Goal: Task Accomplishment & Management: Use online tool/utility

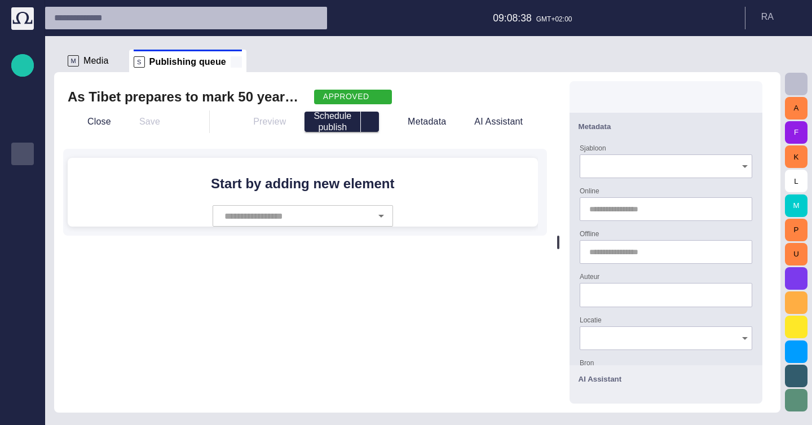
click at [231, 60] on span at bounding box center [236, 61] width 11 height 11
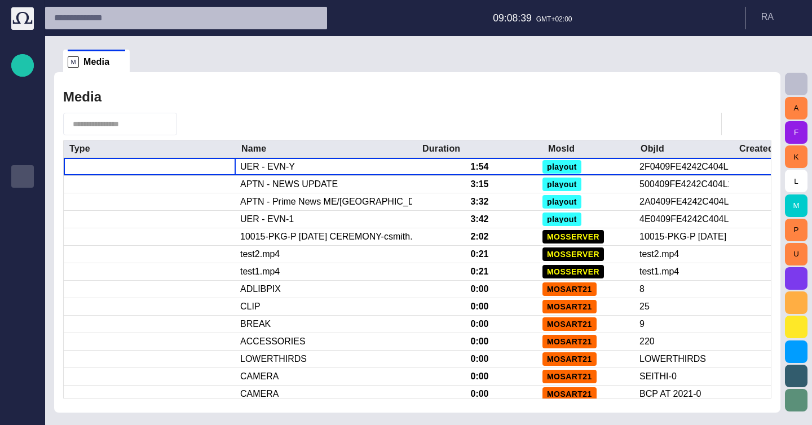
drag, startPoint x: 121, startPoint y: 63, endPoint x: 79, endPoint y: 117, distance: 68.8
click at [121, 62] on span at bounding box center [119, 61] width 11 height 11
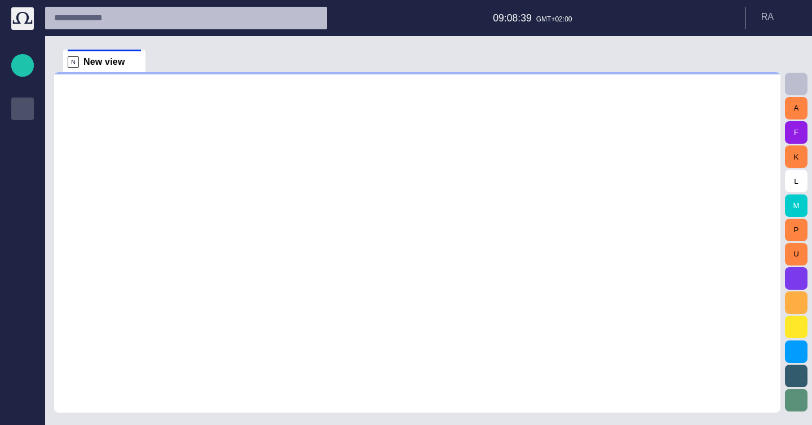
click at [25, 114] on span "Rundowns" at bounding box center [23, 109] width 14 height 14
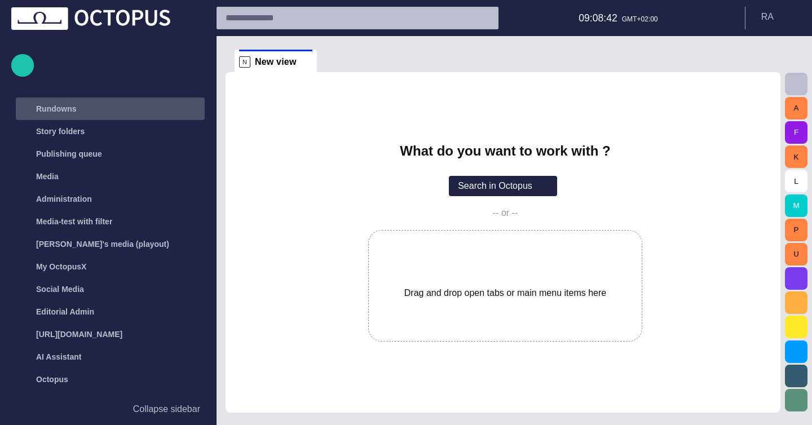
click at [51, 112] on p "Rundowns" at bounding box center [56, 108] width 41 height 11
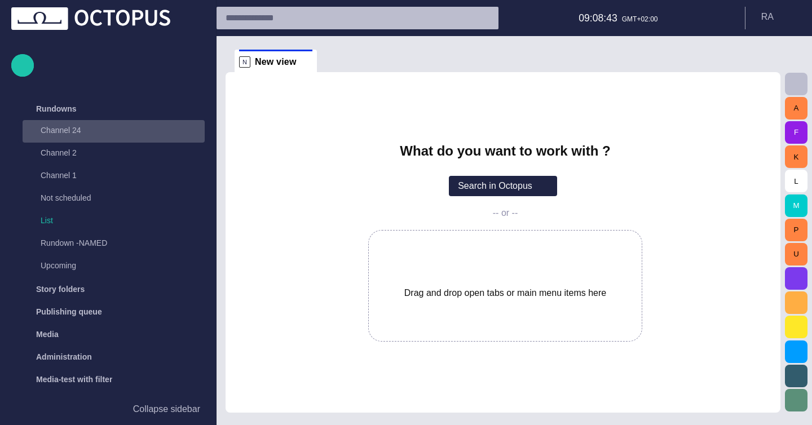
click at [81, 122] on div "Channel 24" at bounding box center [103, 130] width 157 height 16
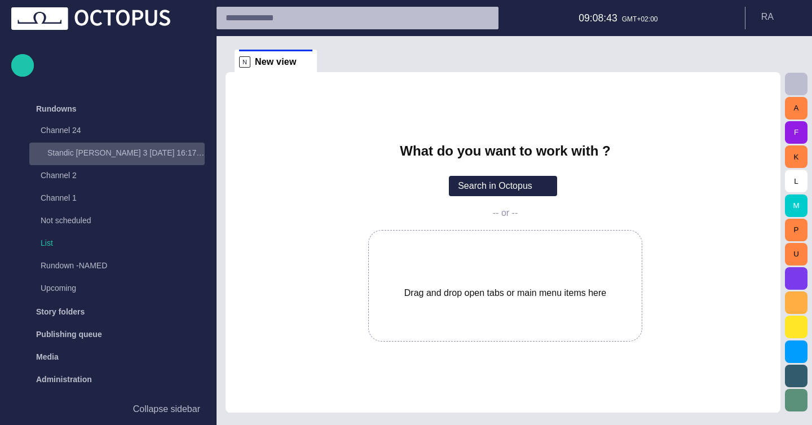
click at [89, 151] on p "Standic [PERSON_NAME] 3 [DATE] 16:17:17" at bounding box center [125, 152] width 157 height 11
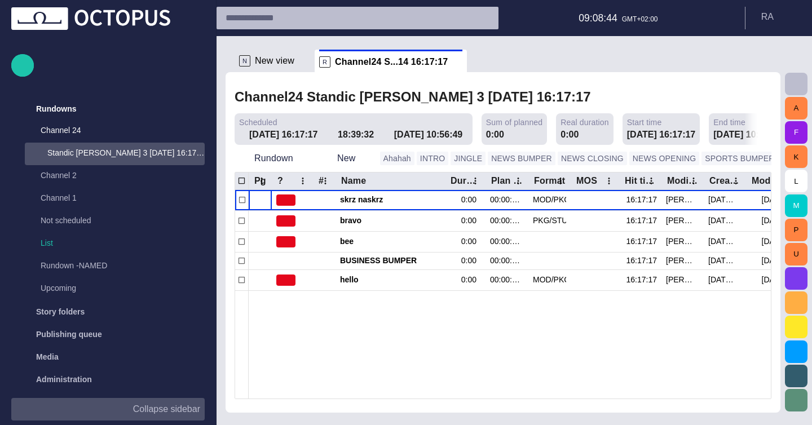
click at [188, 416] on button "Collapse sidebar" at bounding box center [107, 409] width 193 height 23
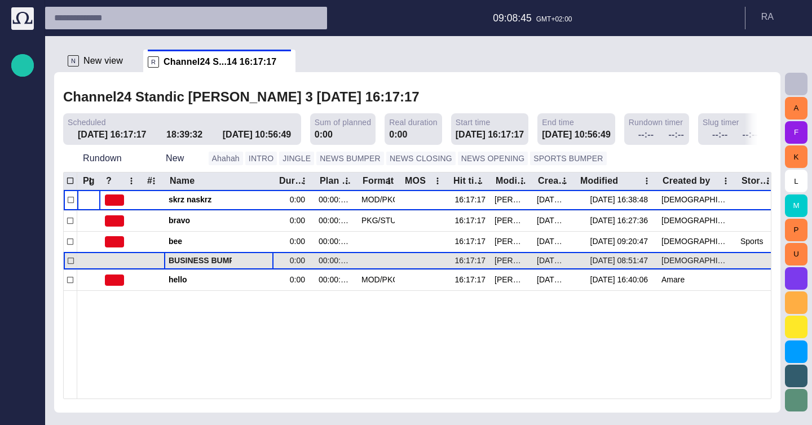
click at [192, 268] on div "BUSINESS BUMPER" at bounding box center [219, 261] width 100 height 17
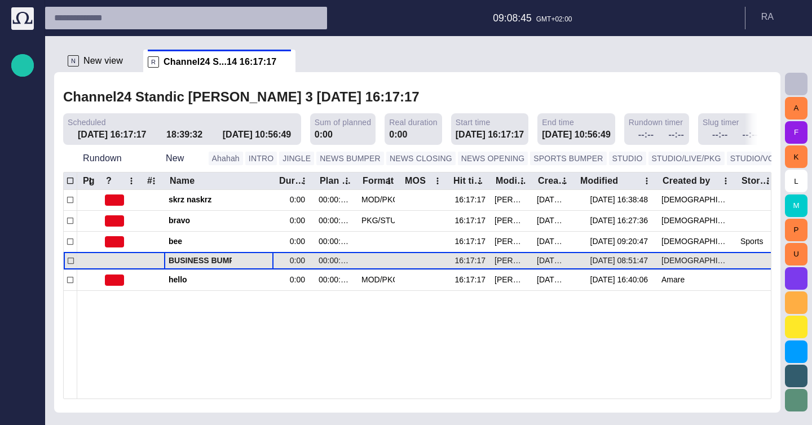
click at [192, 268] on div "BUSINESS BUMPER" at bounding box center [219, 261] width 100 height 17
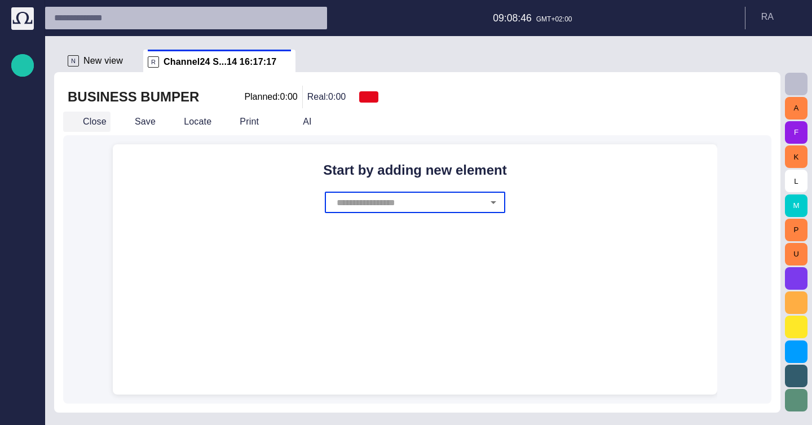
click at [92, 116] on button "Close" at bounding box center [86, 122] width 47 height 20
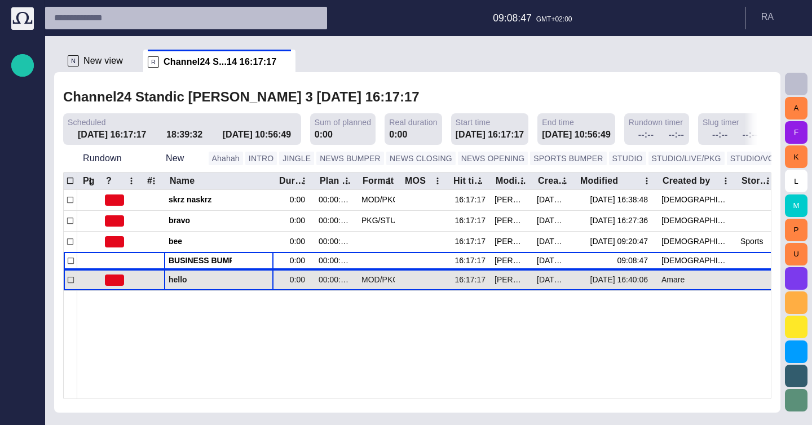
click at [192, 271] on div "hello" at bounding box center [219, 280] width 100 height 20
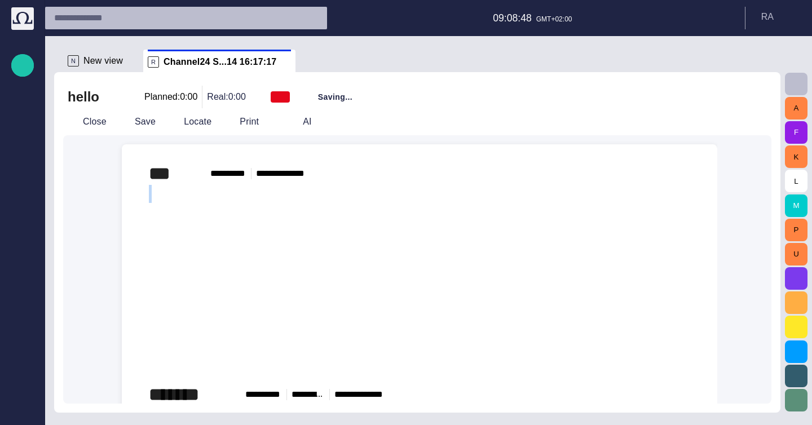
click at [237, 204] on div "﻿ ﻿ ﻿" at bounding box center [419, 284] width 541 height 198
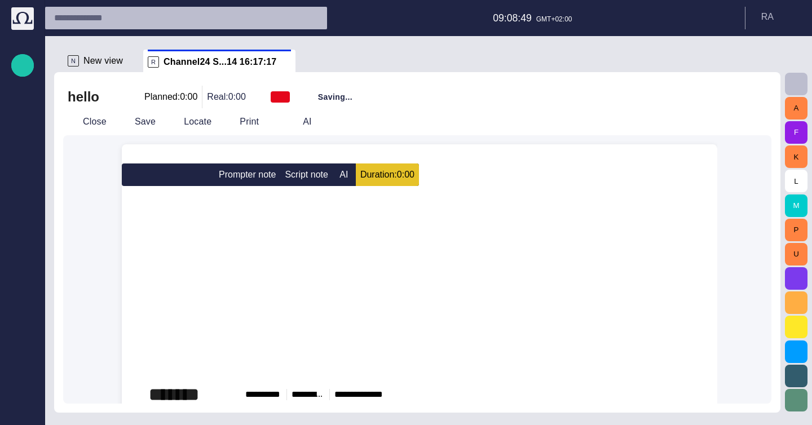
click at [188, 201] on div "﻿ ﻿ ﻿" at bounding box center [419, 284] width 541 height 198
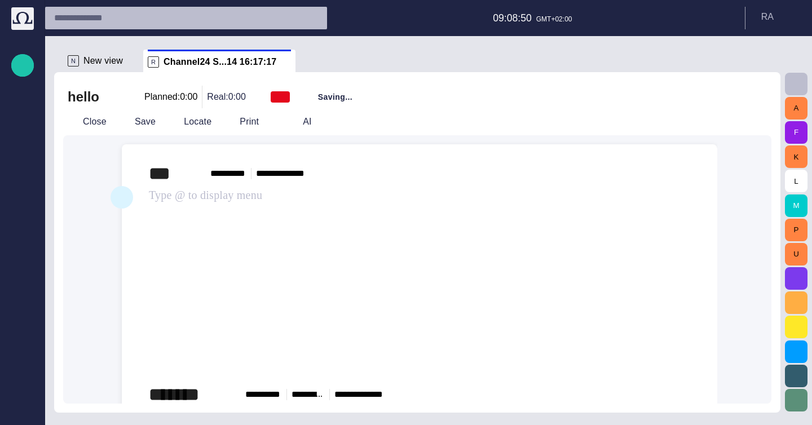
click at [122, 196] on span "button" at bounding box center [122, 196] width 14 height 21
click at [82, 116] on button "Close" at bounding box center [86, 122] width 47 height 20
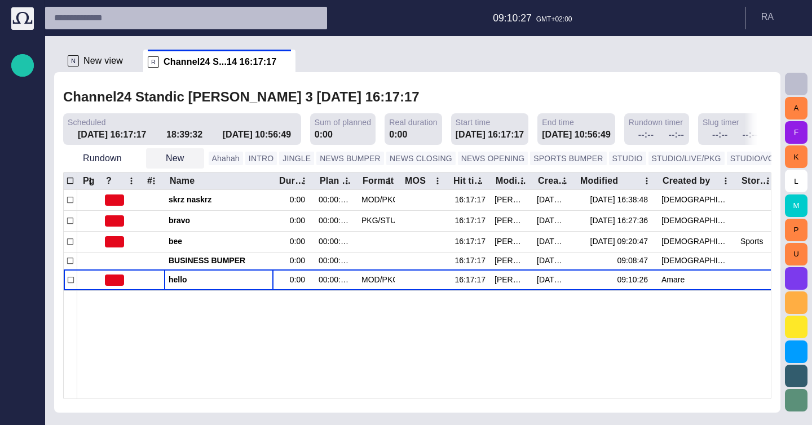
click at [168, 160] on button "New" at bounding box center [175, 158] width 58 height 20
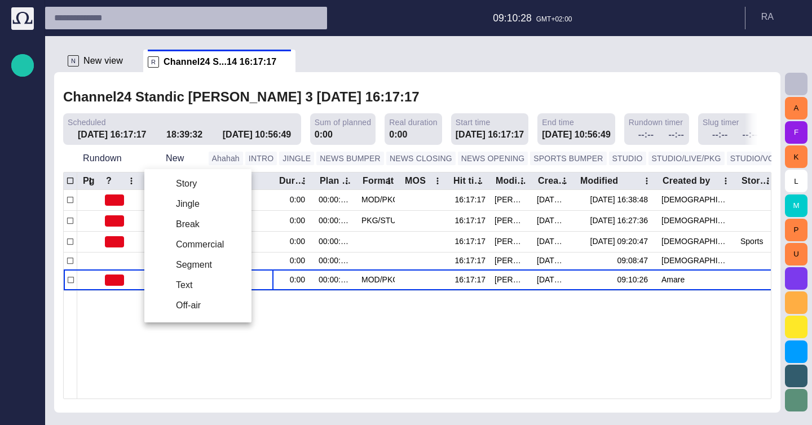
click at [196, 184] on li "Story" at bounding box center [197, 184] width 107 height 20
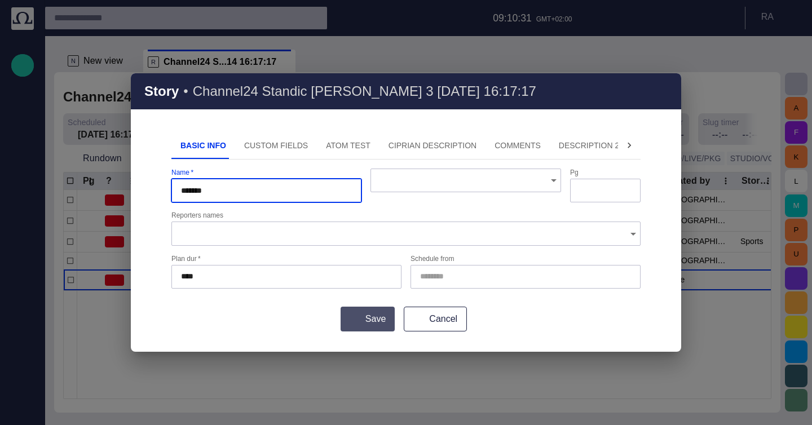
type input "*******"
click at [382, 318] on button "Save" at bounding box center [368, 319] width 54 height 25
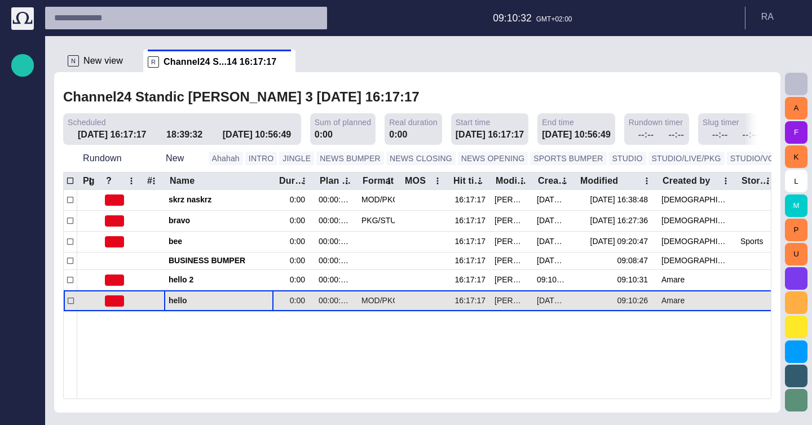
click at [211, 297] on span "hello" at bounding box center [219, 300] width 100 height 11
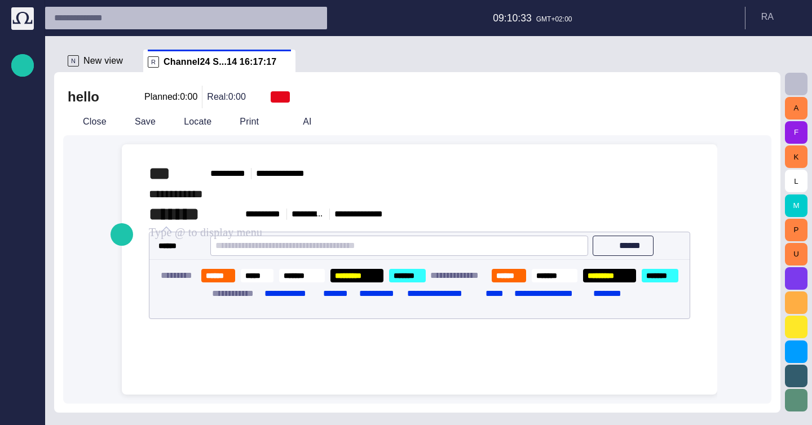
click at [231, 203] on div "﻿ * ﻿" at bounding box center [419, 194] width 541 height 18
click at [681, 184] on button "button" at bounding box center [679, 173] width 23 height 23
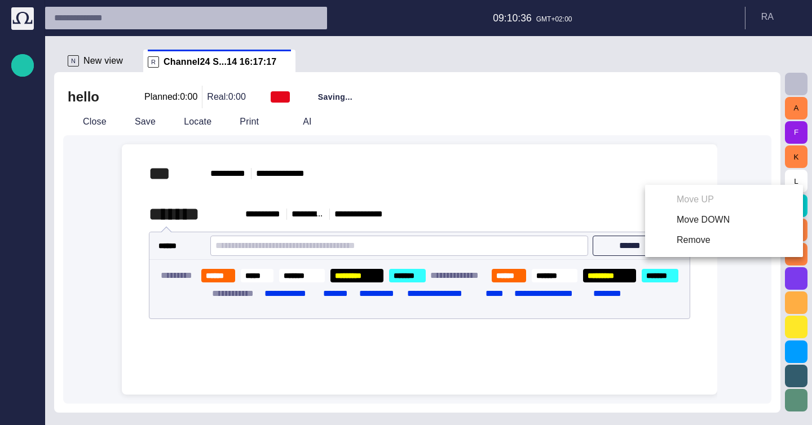
click at [678, 176] on div at bounding box center [406, 212] width 812 height 425
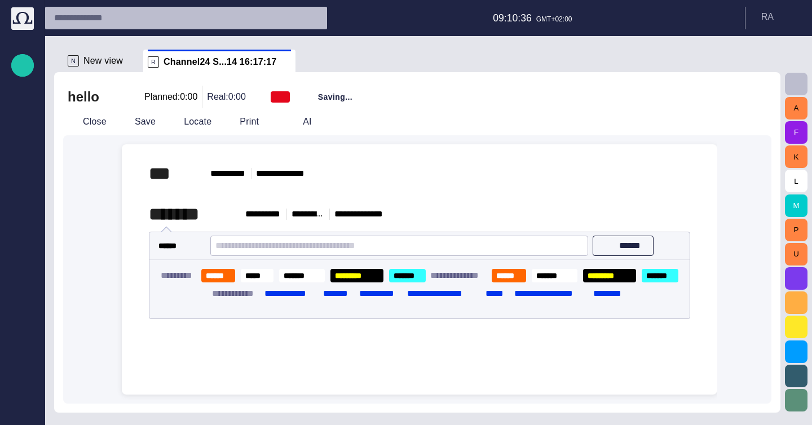
click at [678, 180] on button "button" at bounding box center [679, 173] width 23 height 23
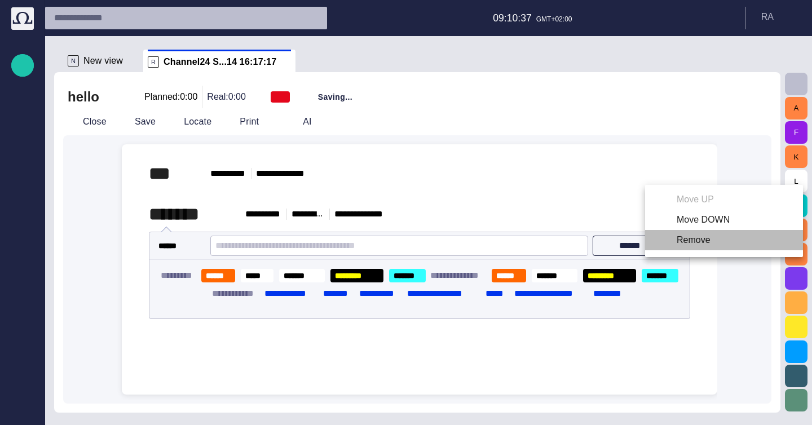
click at [677, 234] on li "Remove" at bounding box center [724, 240] width 158 height 20
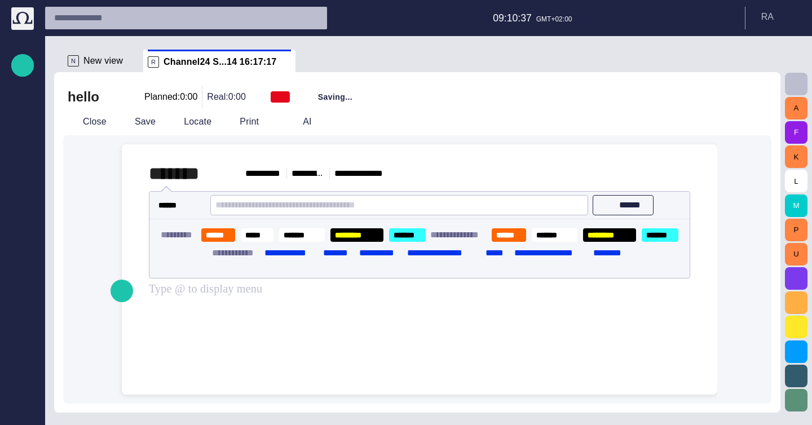
click at [674, 172] on span "button" at bounding box center [678, 173] width 11 height 11
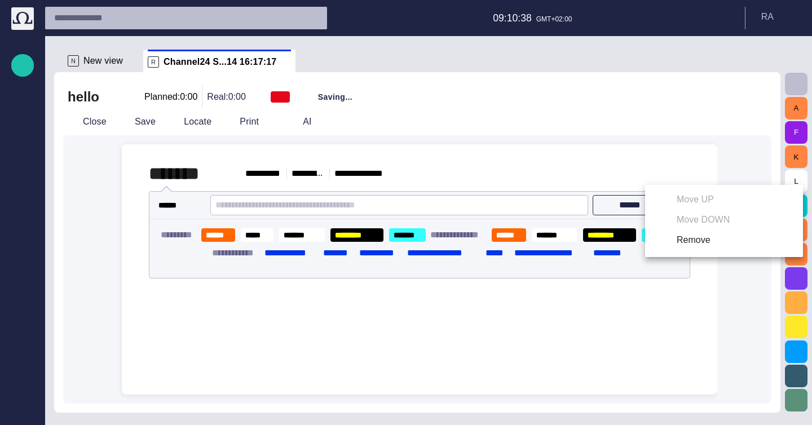
click at [676, 245] on li "Remove" at bounding box center [724, 240] width 158 height 20
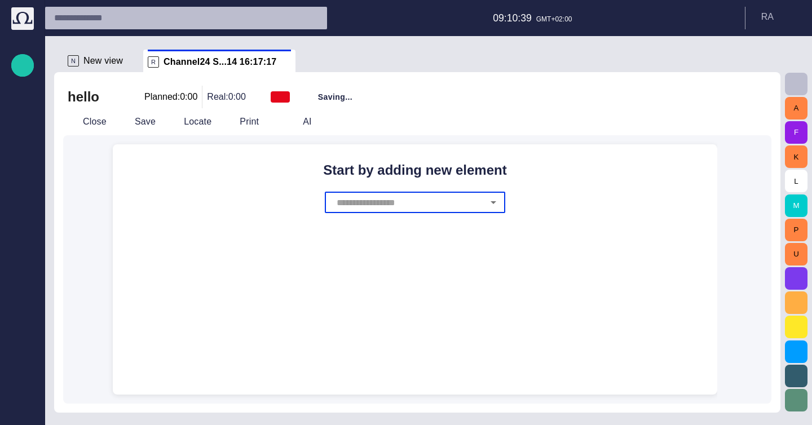
click at [447, 176] on h2 "Start by adding new element" at bounding box center [415, 170] width 586 height 16
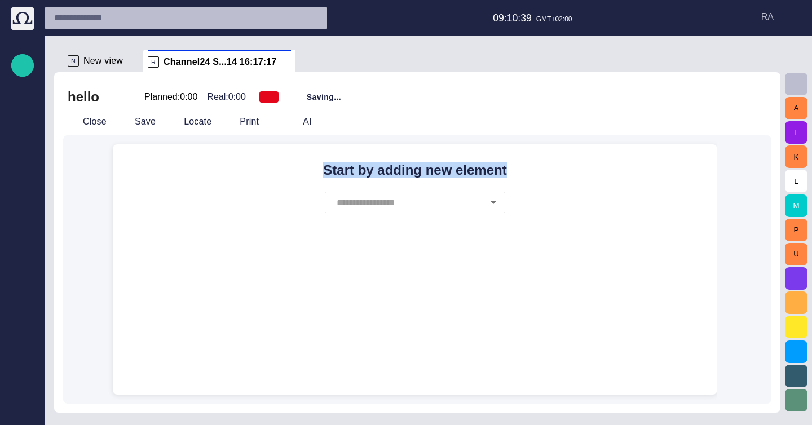
click at [447, 176] on h2 "Start by adding new element" at bounding box center [415, 170] width 586 height 16
copy h2 "Start by adding new element"
click at [364, 196] on input "text" at bounding box center [408, 202] width 149 height 21
click at [237, 198] on div "Start by adding new element ​" at bounding box center [415, 178] width 586 height 69
click at [85, 120] on button "Close" at bounding box center [86, 122] width 47 height 20
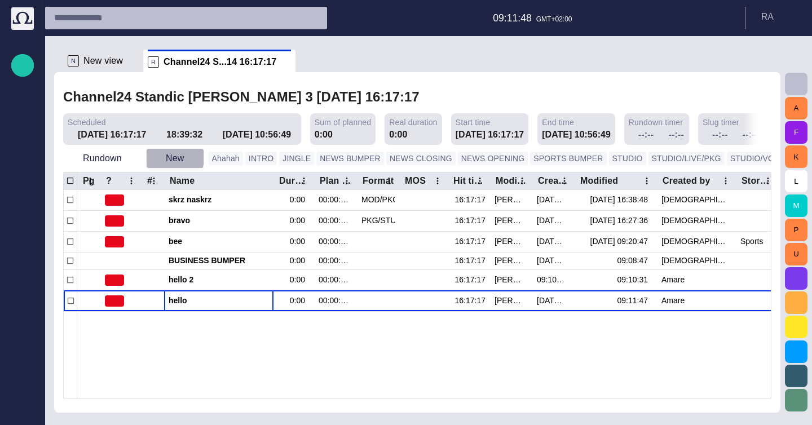
click at [158, 157] on span "button" at bounding box center [155, 158] width 11 height 11
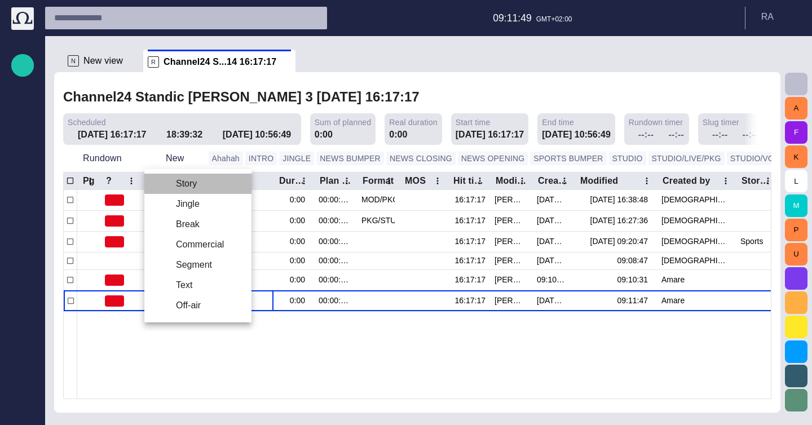
click at [179, 175] on li "Story" at bounding box center [197, 184] width 107 height 20
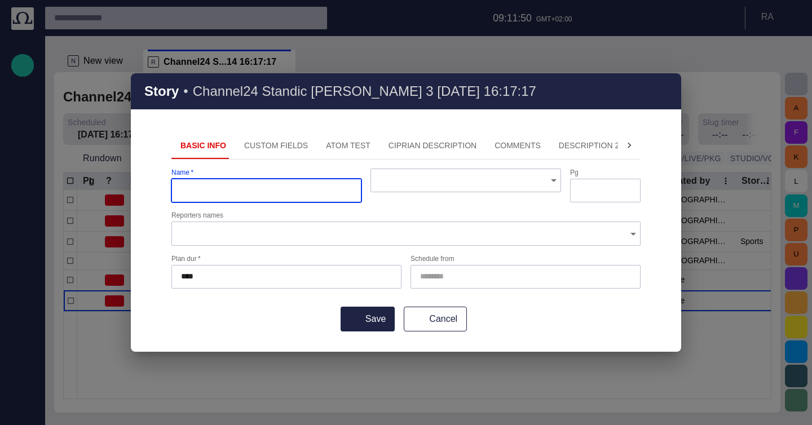
click at [405, 179] on input "text" at bounding box center [461, 180] width 163 height 11
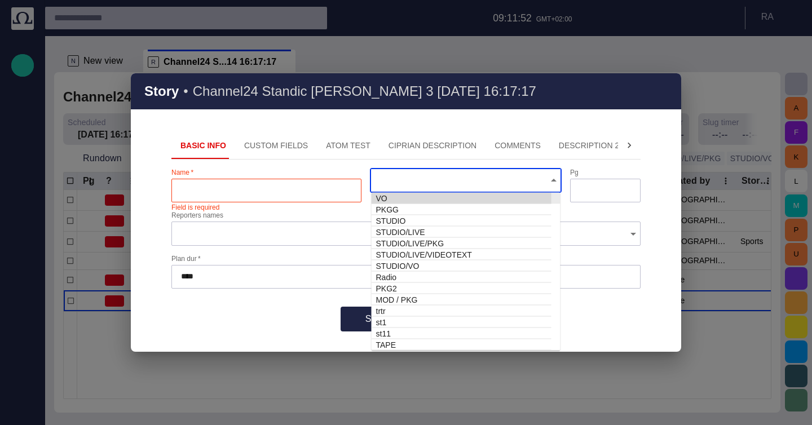
click at [336, 171] on div "Name   * Field is required" at bounding box center [266, 186] width 190 height 34
click at [429, 177] on input "text" at bounding box center [461, 180] width 163 height 11
click at [454, 189] on div at bounding box center [465, 181] width 190 height 24
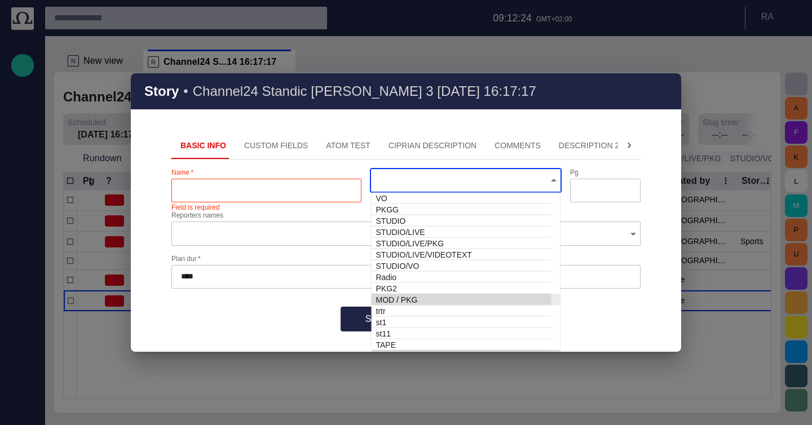
click at [433, 298] on td "MOD / PKG" at bounding box center [462, 299] width 180 height 11
type input "*********"
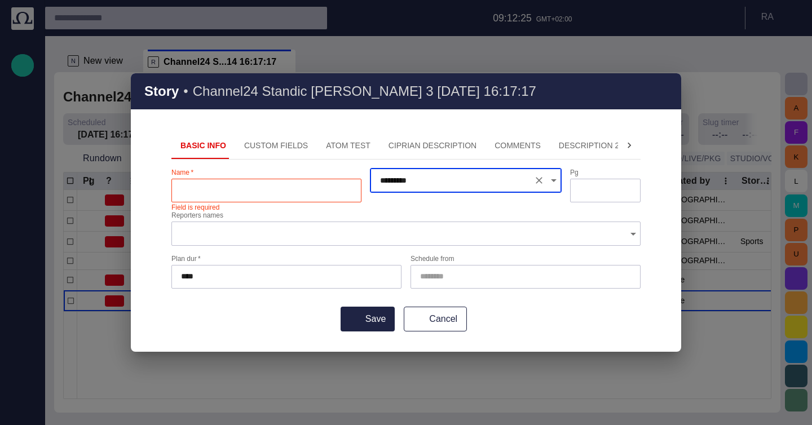
click at [543, 178] on icon "Clear" at bounding box center [538, 180] width 11 height 11
click at [431, 319] on button "Cancel" at bounding box center [435, 319] width 63 height 25
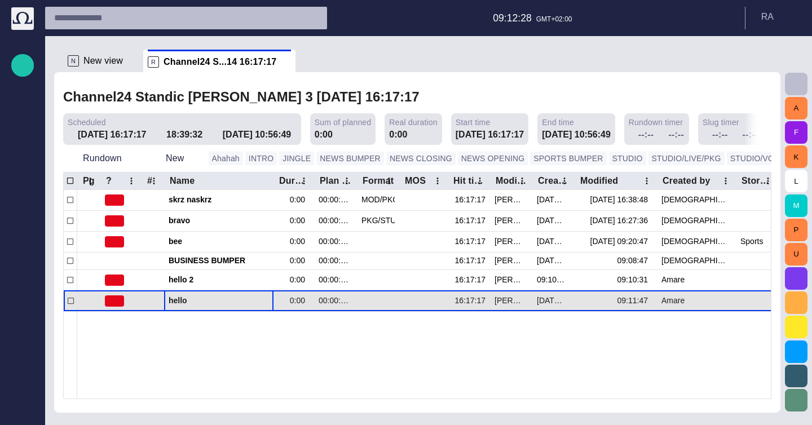
click at [258, 300] on button "button" at bounding box center [252, 301] width 14 height 17
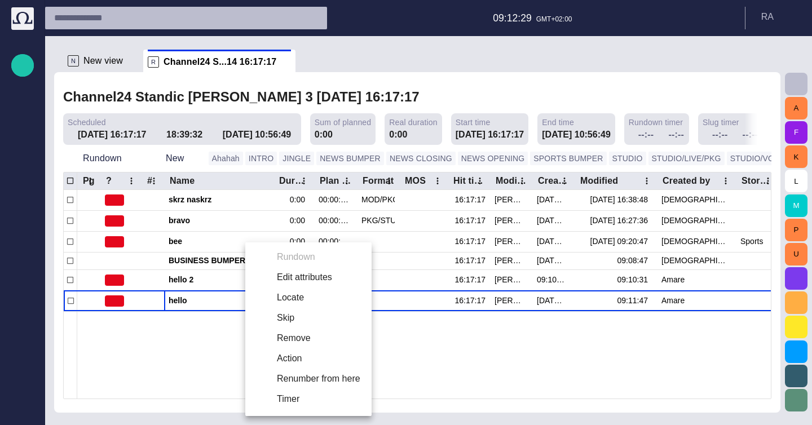
click at [282, 284] on li "Edit attributes" at bounding box center [308, 277] width 126 height 20
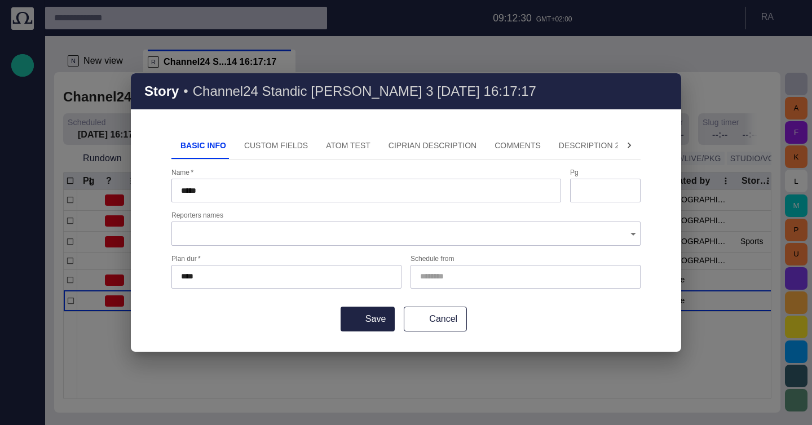
click at [507, 165] on div "Basic Info Custom Fields ATOM Test Ciprian description Comments Description 2 D…" at bounding box center [405, 231] width 469 height 199
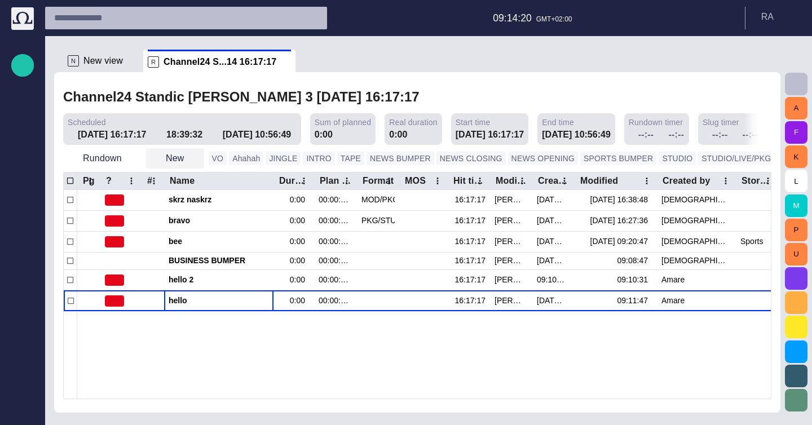
click at [179, 167] on button "New" at bounding box center [175, 158] width 58 height 20
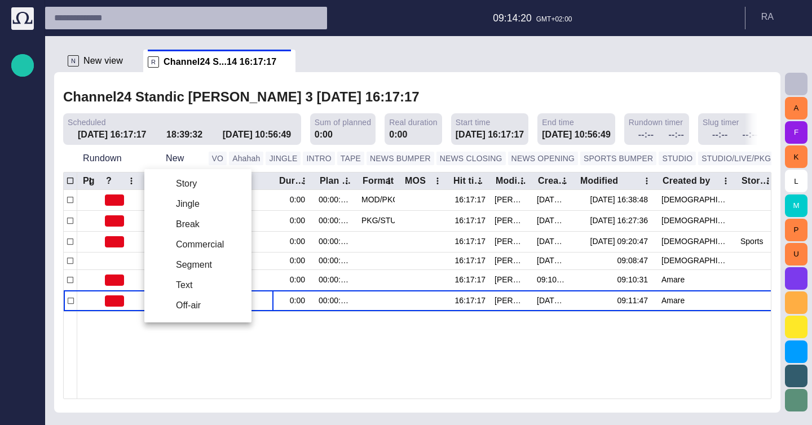
click at [196, 185] on li "Story" at bounding box center [197, 184] width 107 height 20
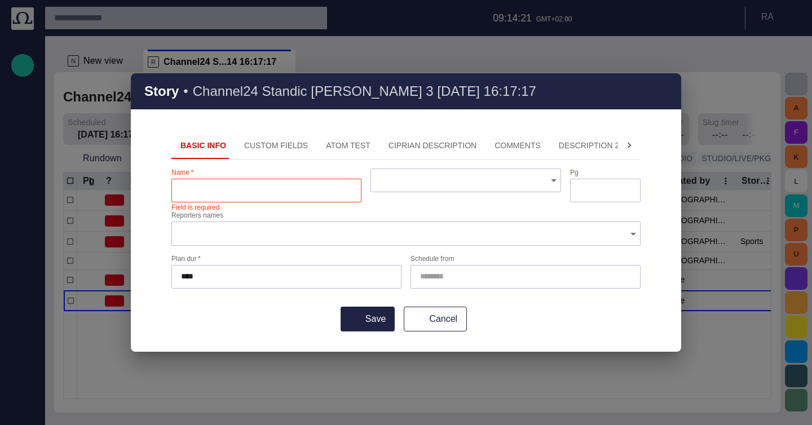
click at [436, 167] on div "Basic Info Custom Fields ATOM Test Ciprian description Comments Description 2 D…" at bounding box center [405, 231] width 469 height 199
click at [438, 177] on input "text" at bounding box center [461, 180] width 163 height 11
click at [519, 190] on div at bounding box center [465, 181] width 190 height 24
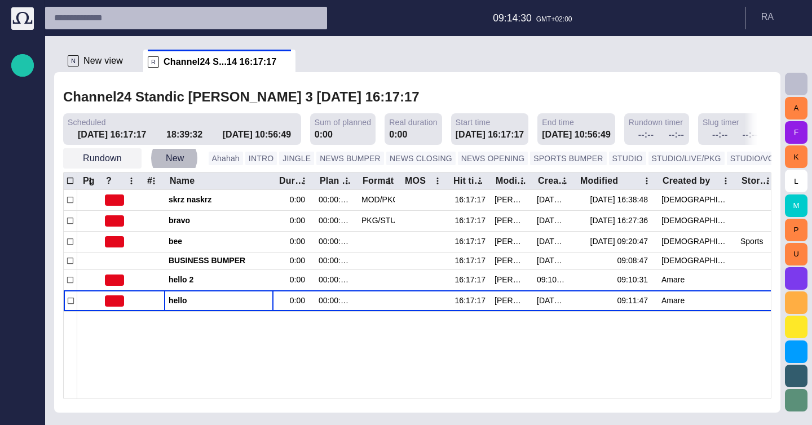
click at [94, 157] on button "Rundown" at bounding box center [102, 158] width 78 height 20
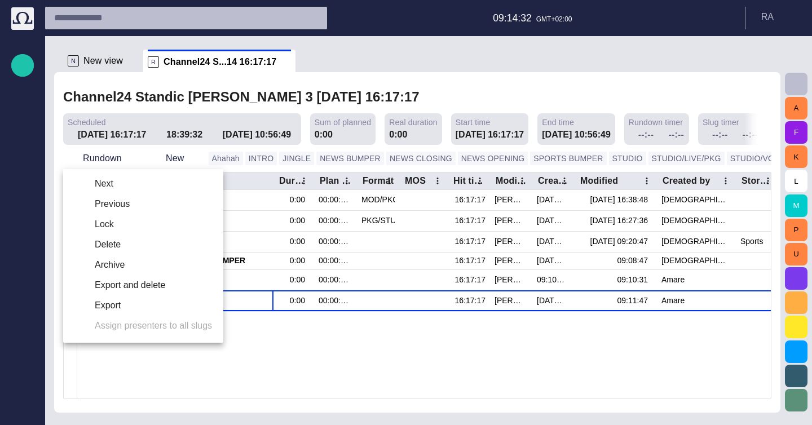
drag, startPoint x: 143, startPoint y: 183, endPoint x: 161, endPoint y: 161, distance: 27.7
click at [161, 161] on div "Next Previous Lock Delete Archive Export and delete Export Assign presenters to…" at bounding box center [406, 212] width 812 height 425
click at [161, 161] on div at bounding box center [406, 212] width 812 height 425
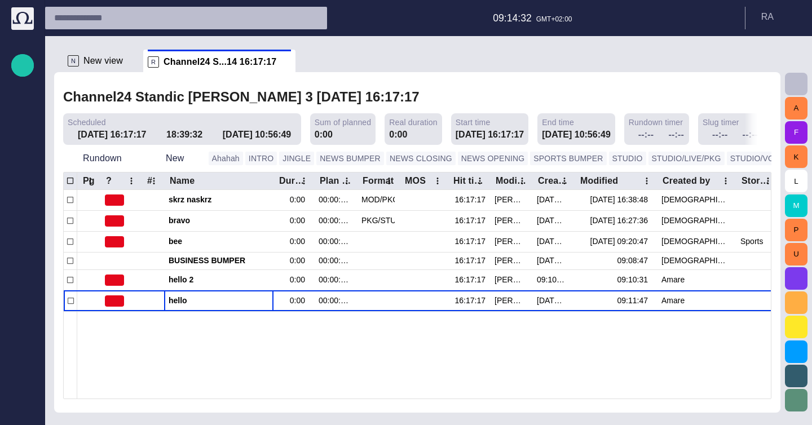
click at [165, 161] on div "Next Previous Lock Delete Archive Export and delete Export Assign presenters to…" at bounding box center [406, 212] width 812 height 425
click at [169, 159] on button "New" at bounding box center [175, 158] width 58 height 20
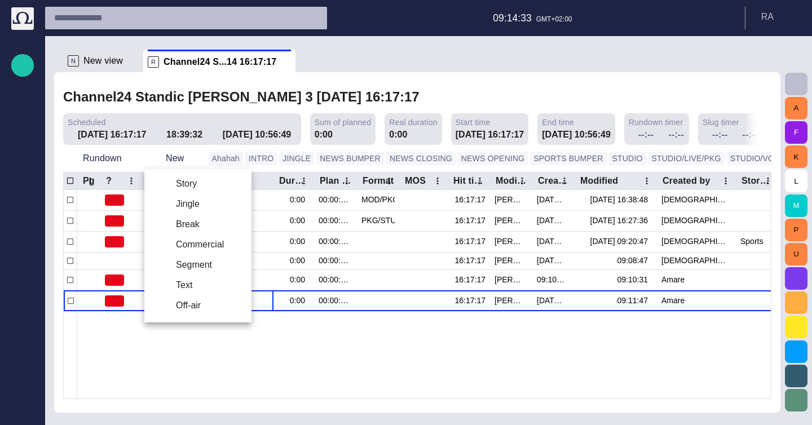
click at [215, 193] on li "Story" at bounding box center [197, 184] width 107 height 20
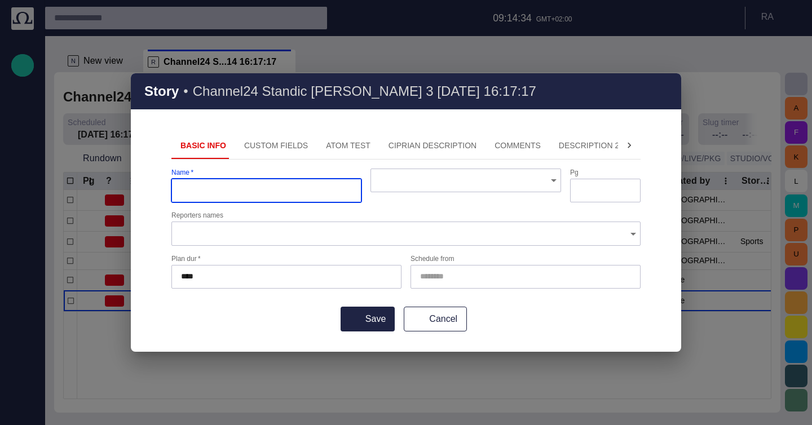
click at [446, 195] on div at bounding box center [465, 186] width 190 height 34
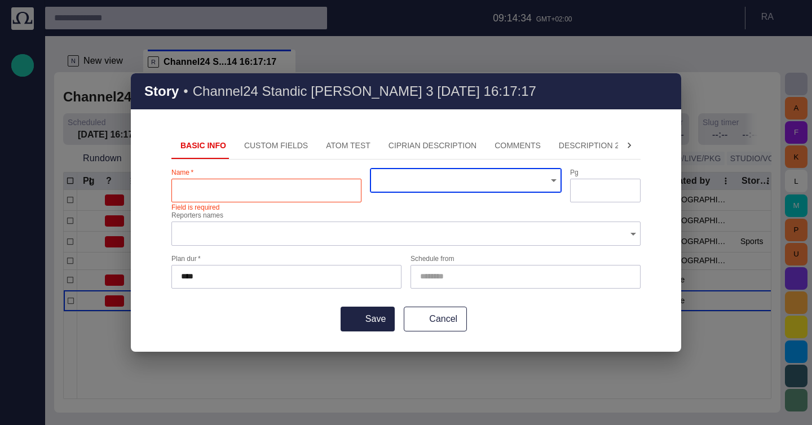
click at [450, 189] on div at bounding box center [465, 181] width 190 height 24
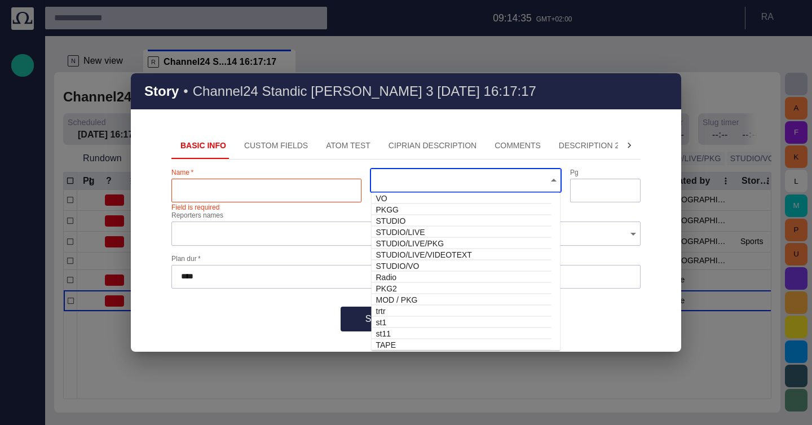
click at [450, 189] on div at bounding box center [465, 181] width 190 height 24
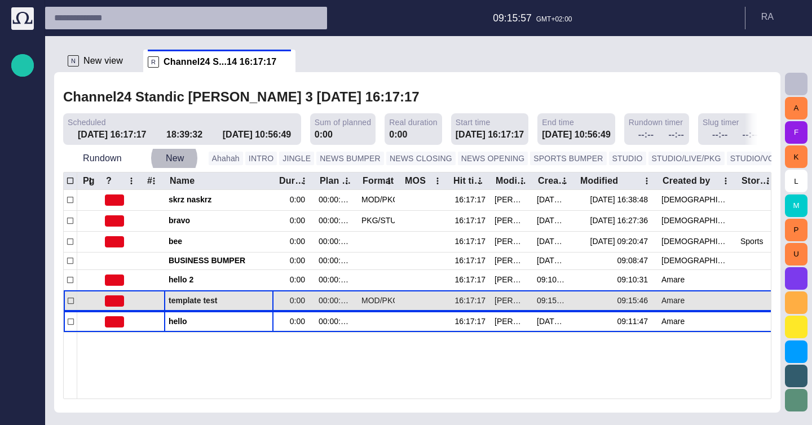
click at [198, 299] on span "template test" at bounding box center [219, 300] width 100 height 11
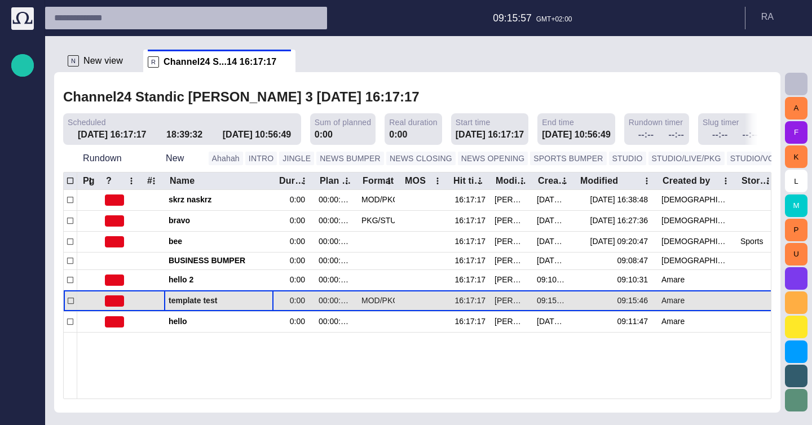
click at [198, 299] on span "template test" at bounding box center [219, 300] width 100 height 11
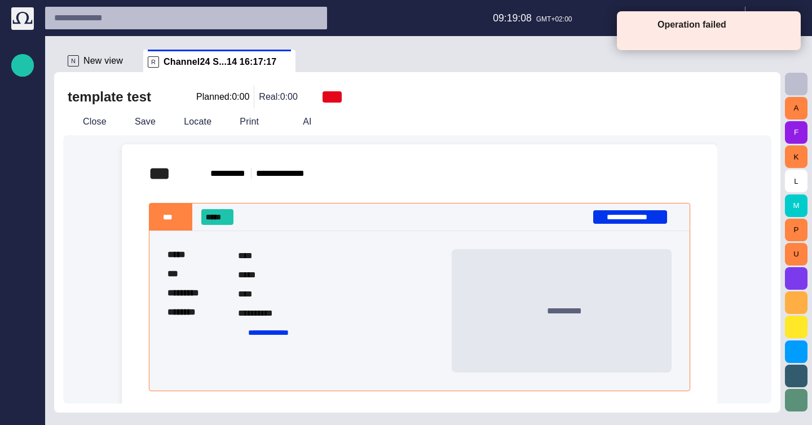
click at [675, 178] on span "button" at bounding box center [678, 173] width 11 height 11
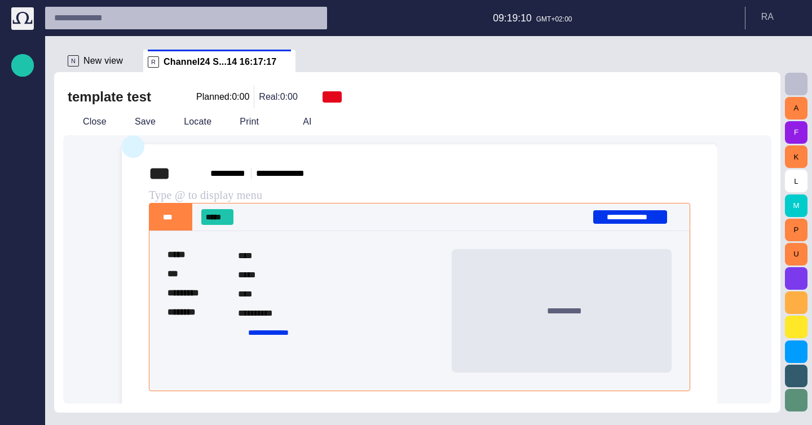
click at [126, 157] on span "button" at bounding box center [133, 146] width 14 height 21
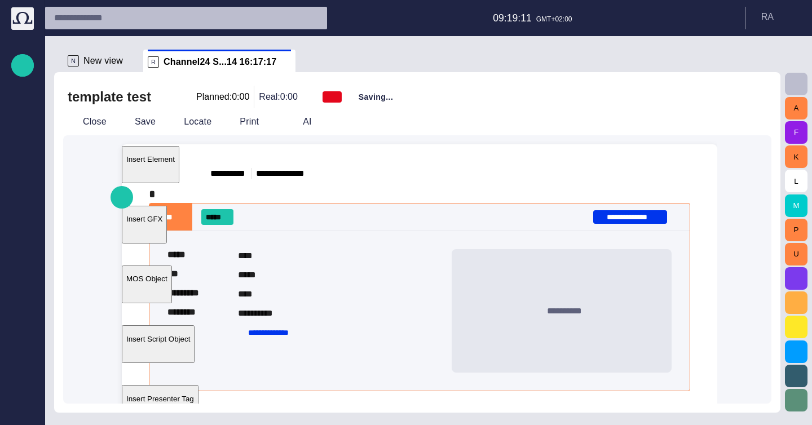
click at [175, 164] on p "Insert Element" at bounding box center [150, 159] width 48 height 8
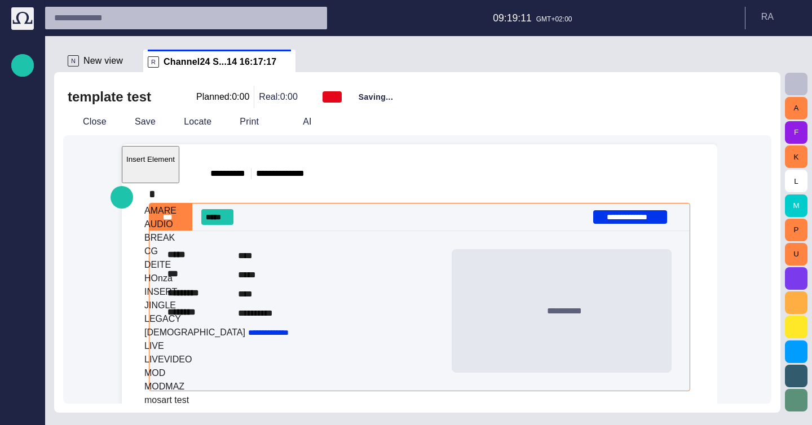
click at [175, 164] on p "Insert Element" at bounding box center [150, 159] width 48 height 8
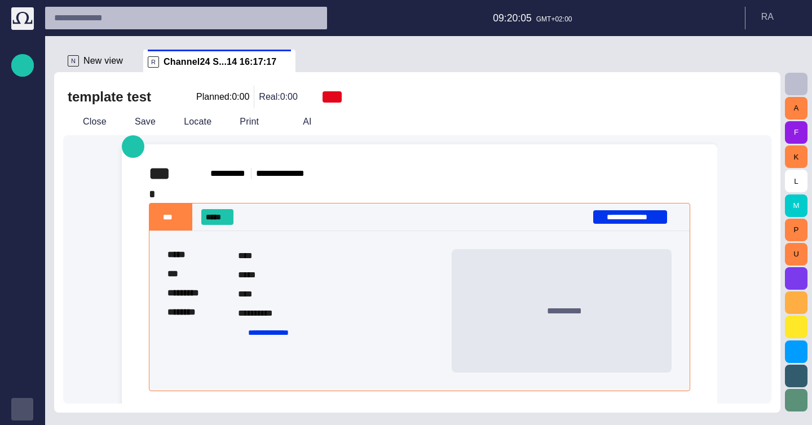
click at [14, 413] on div "button" at bounding box center [22, 409] width 23 height 23
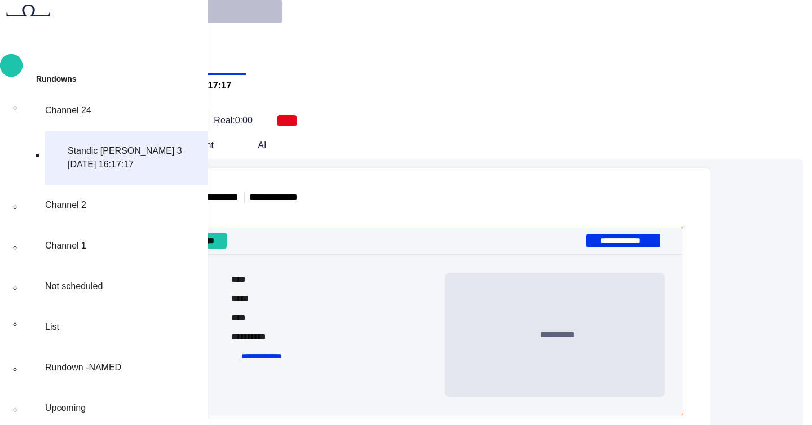
scroll to position [173, 0]
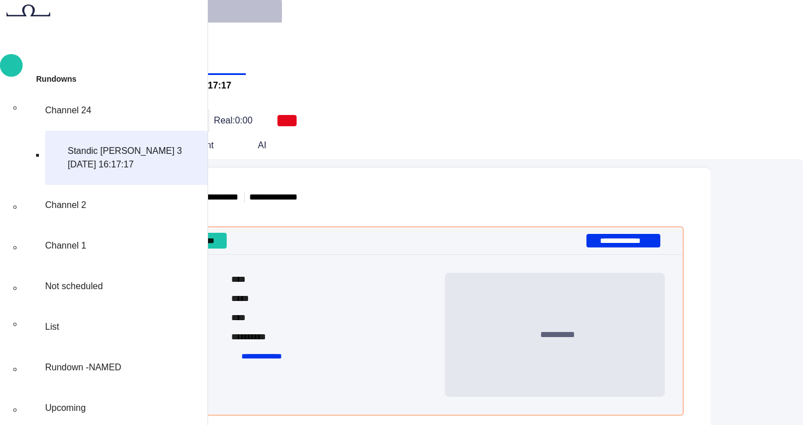
click at [65, 135] on button "Close" at bounding box center [41, 145] width 47 height 20
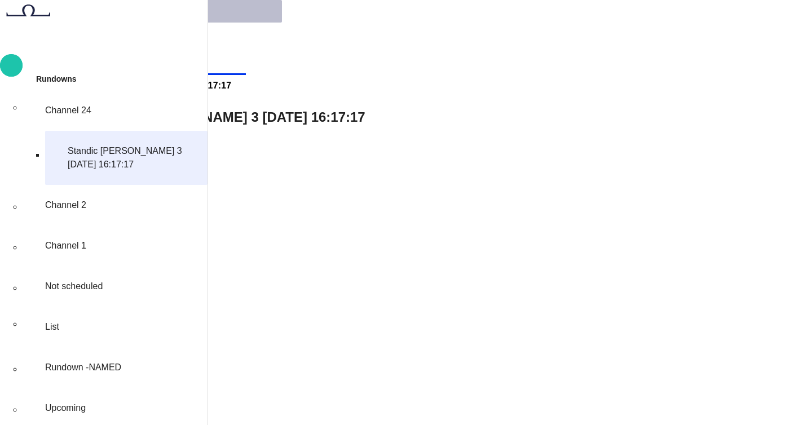
click at [246, 73] on div "R Channel24 S...14 16:17:17" at bounding box center [174, 84] width 143 height 23
click at [247, 80] on span at bounding box center [241, 85] width 11 height 11
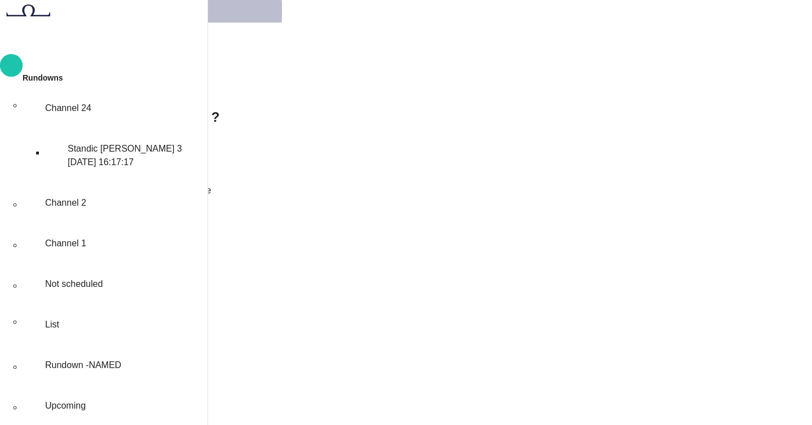
click at [96, 73] on div "N New view" at bounding box center [59, 84] width 73 height 23
click at [96, 80] on span at bounding box center [90, 85] width 11 height 11
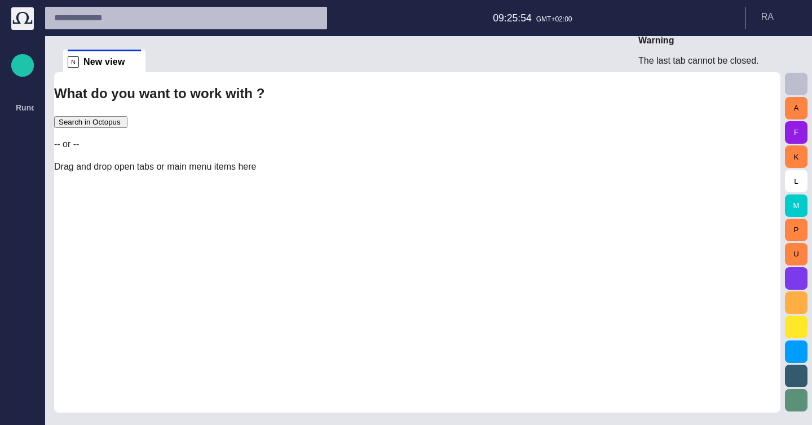
scroll to position [0, 0]
click at [258, 83] on div "What do you want to work with ? Search in Octopus -- or -- Drag and drop open t…" at bounding box center [417, 128] width 726 height 90
click at [327, 100] on div "What do you want to work with ? Search in Octopus -- or -- Drag and drop open t…" at bounding box center [417, 128] width 726 height 90
